Goal: Check status

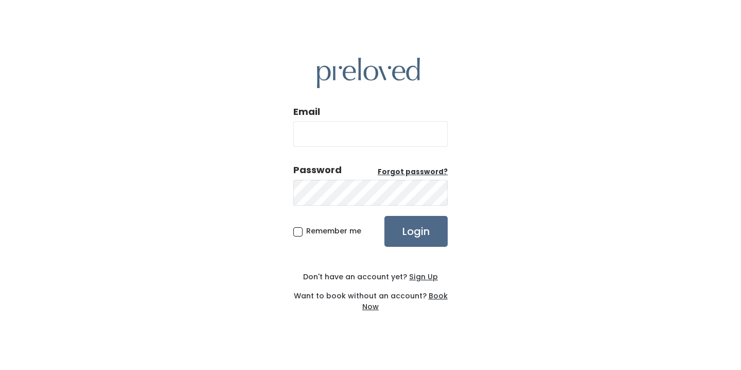
click at [356, 130] on input "Email" at bounding box center [370, 134] width 154 height 26
type input "machelle.a@hotmail.com"
click at [384, 216] on input "Login" at bounding box center [415, 231] width 63 height 31
